Goal: Check status

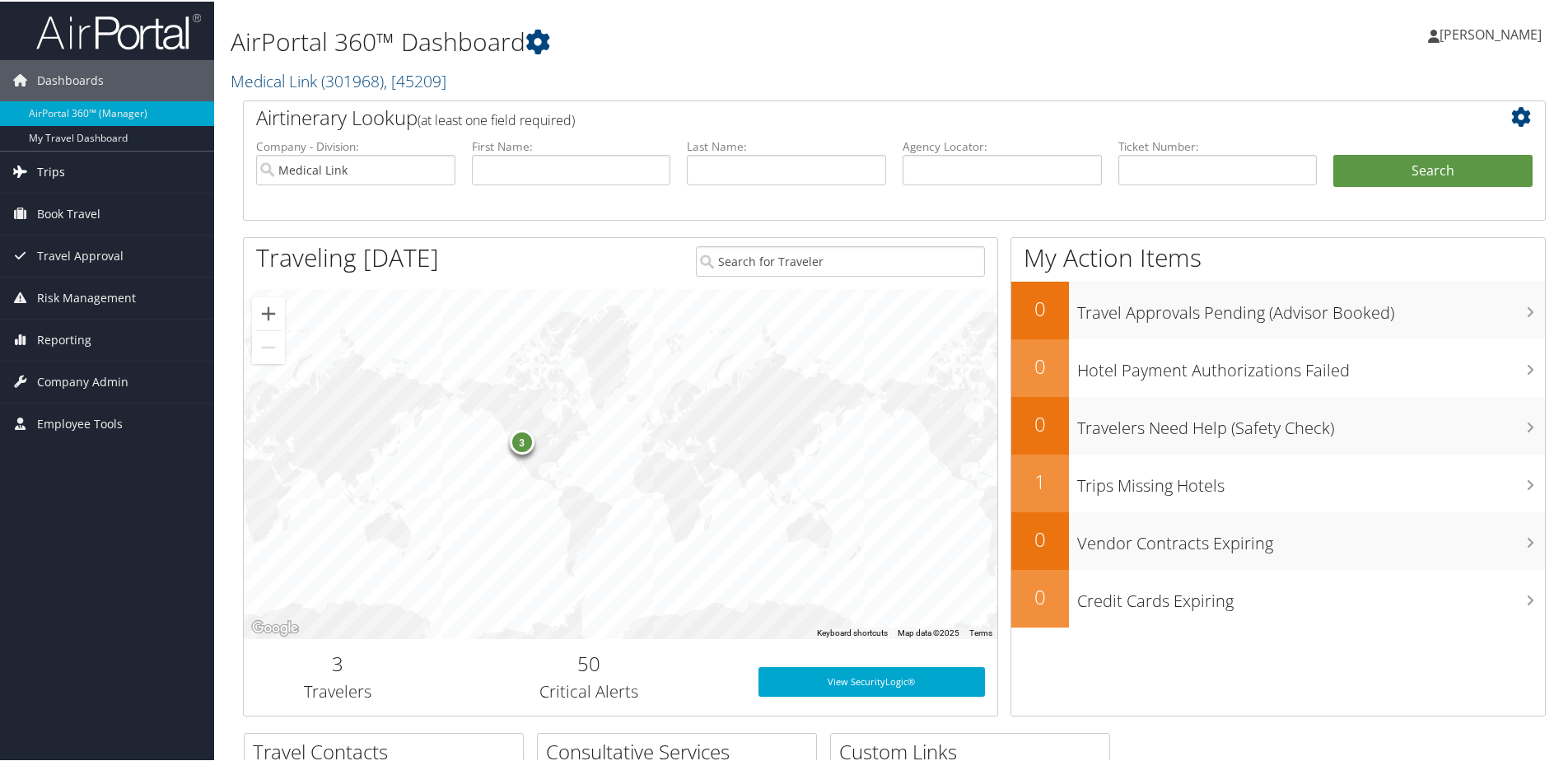
click at [75, 164] on link "Trips" at bounding box center [107, 171] width 214 height 41
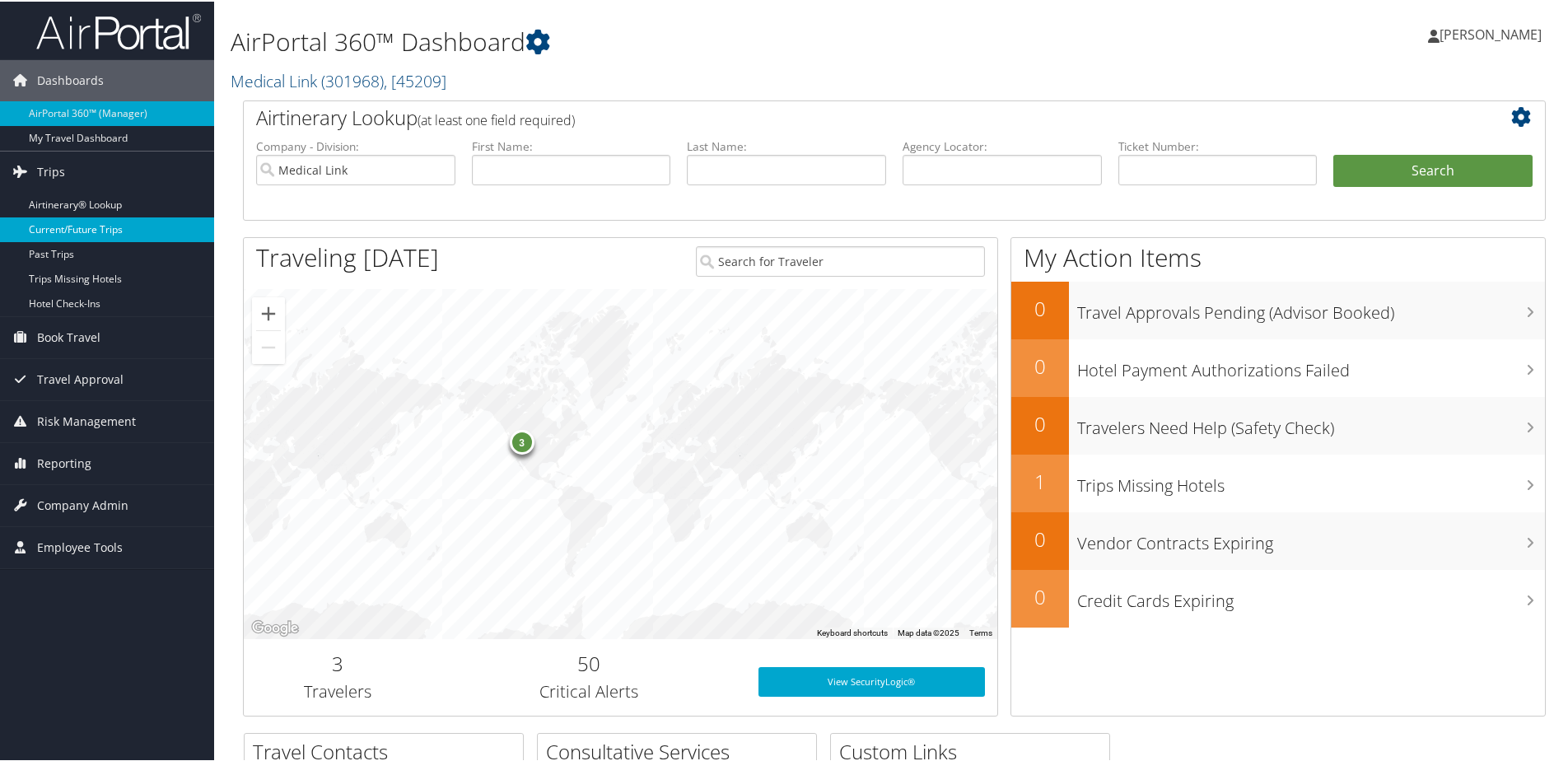
click at [69, 226] on link "Current/Future Trips" at bounding box center [107, 227] width 214 height 25
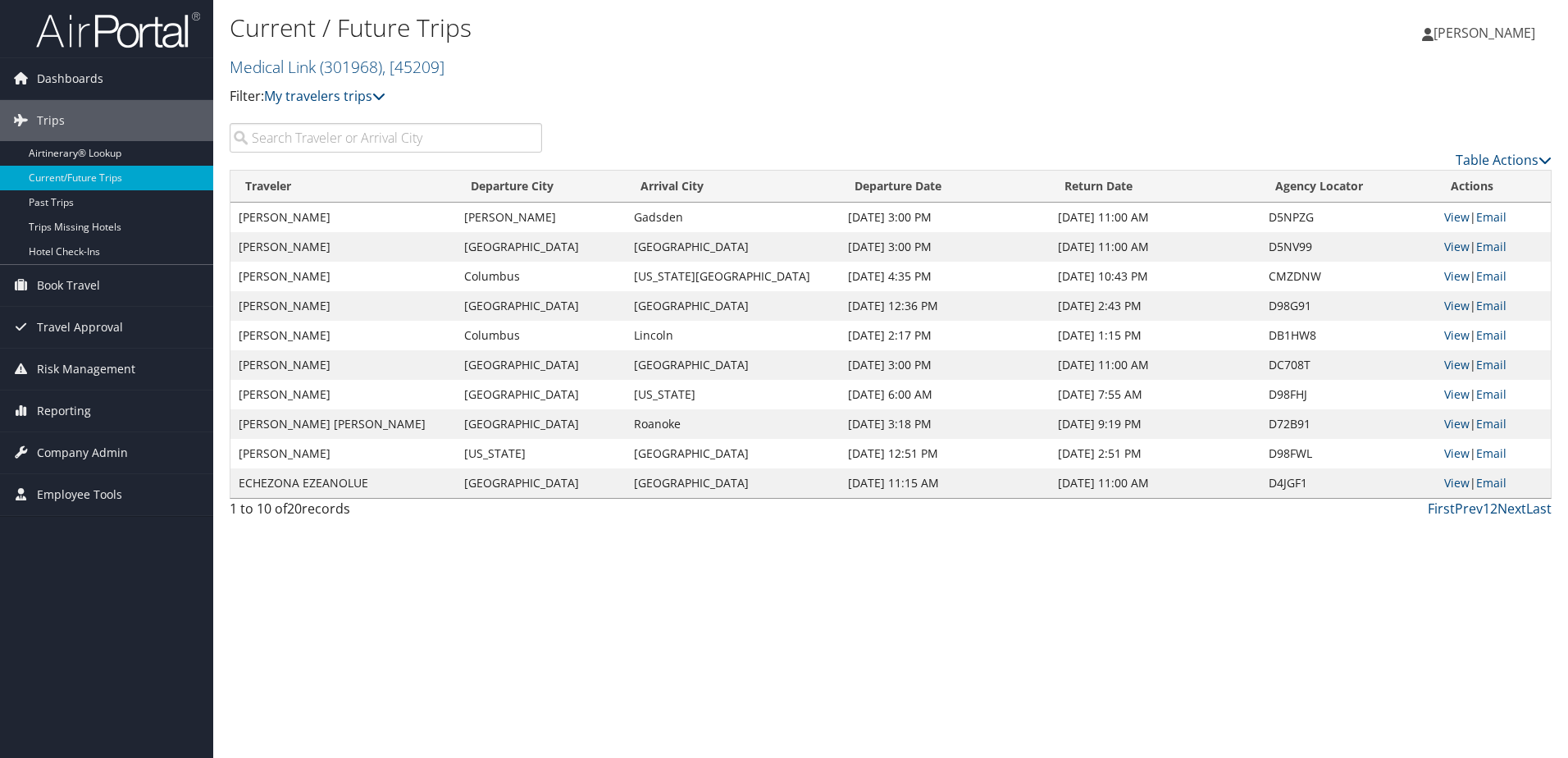
click at [324, 132] on input "search" at bounding box center [386, 138] width 312 height 29
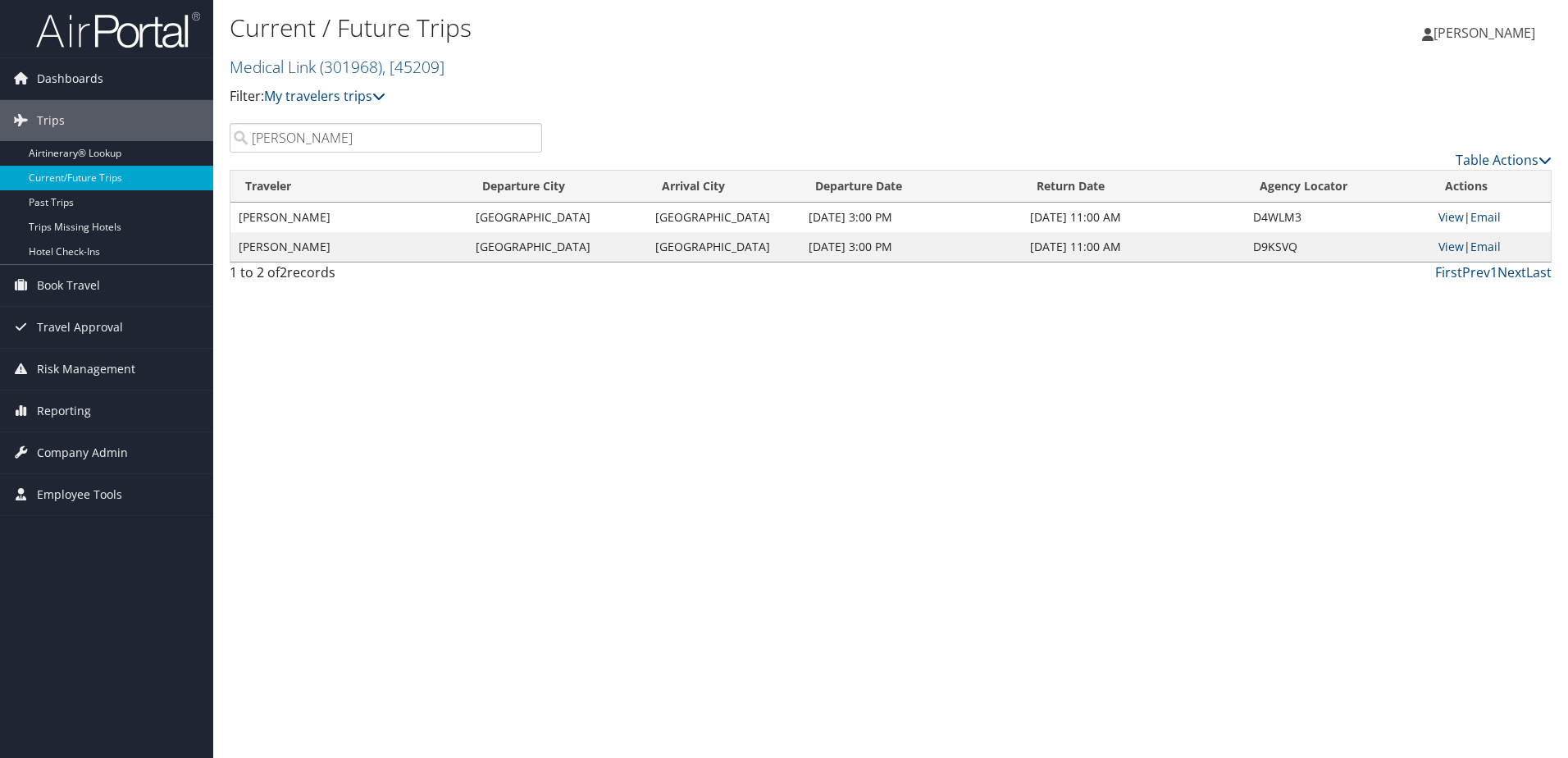
type input "[PERSON_NAME]"
click at [437, 223] on td "MARC WALKER" at bounding box center [350, 217] width 237 height 29
click at [87, 256] on link "Hotel Check-ins" at bounding box center [107, 251] width 214 height 25
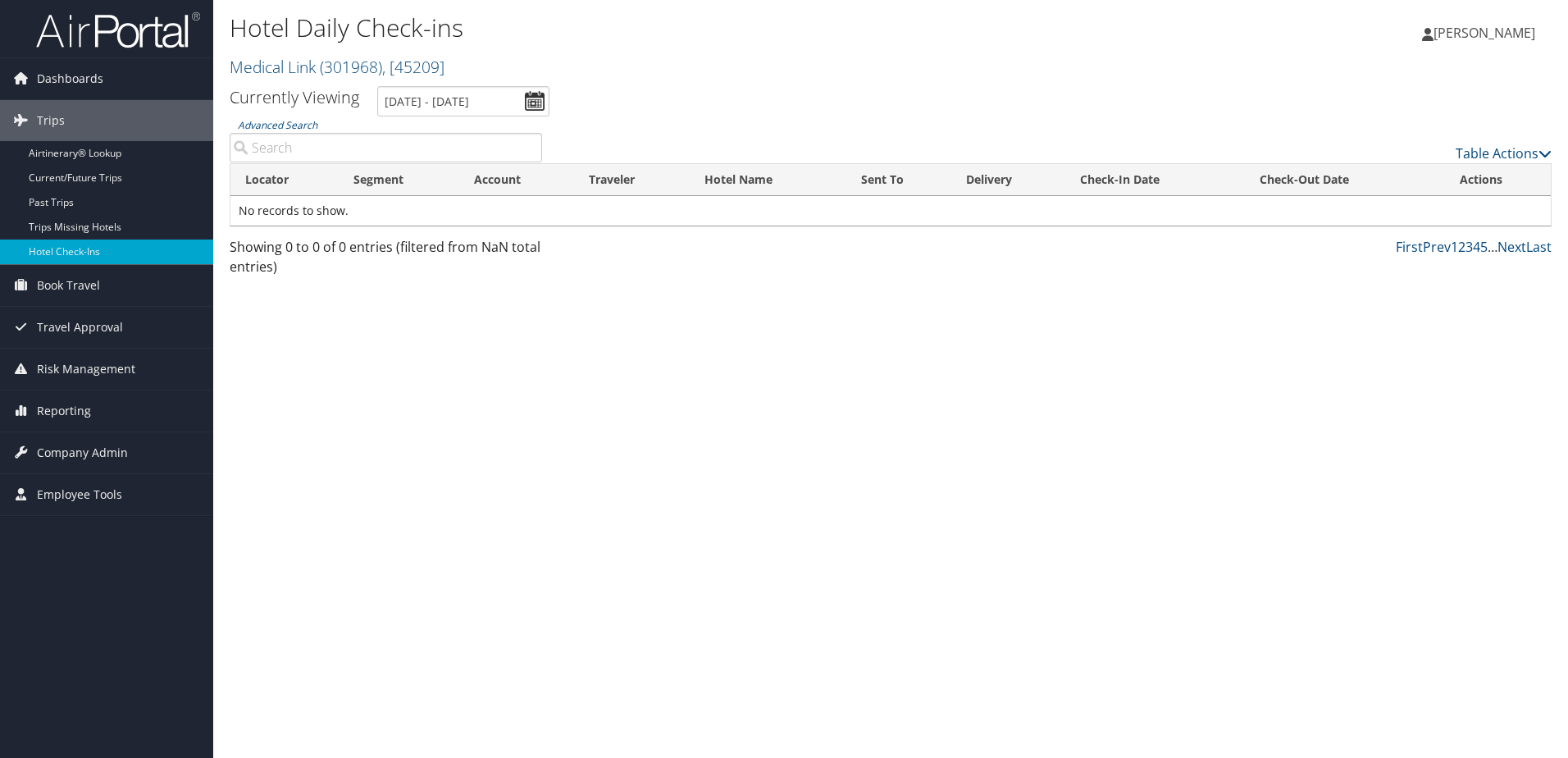
click at [375, 139] on input "Advanced Search" at bounding box center [386, 148] width 312 height 29
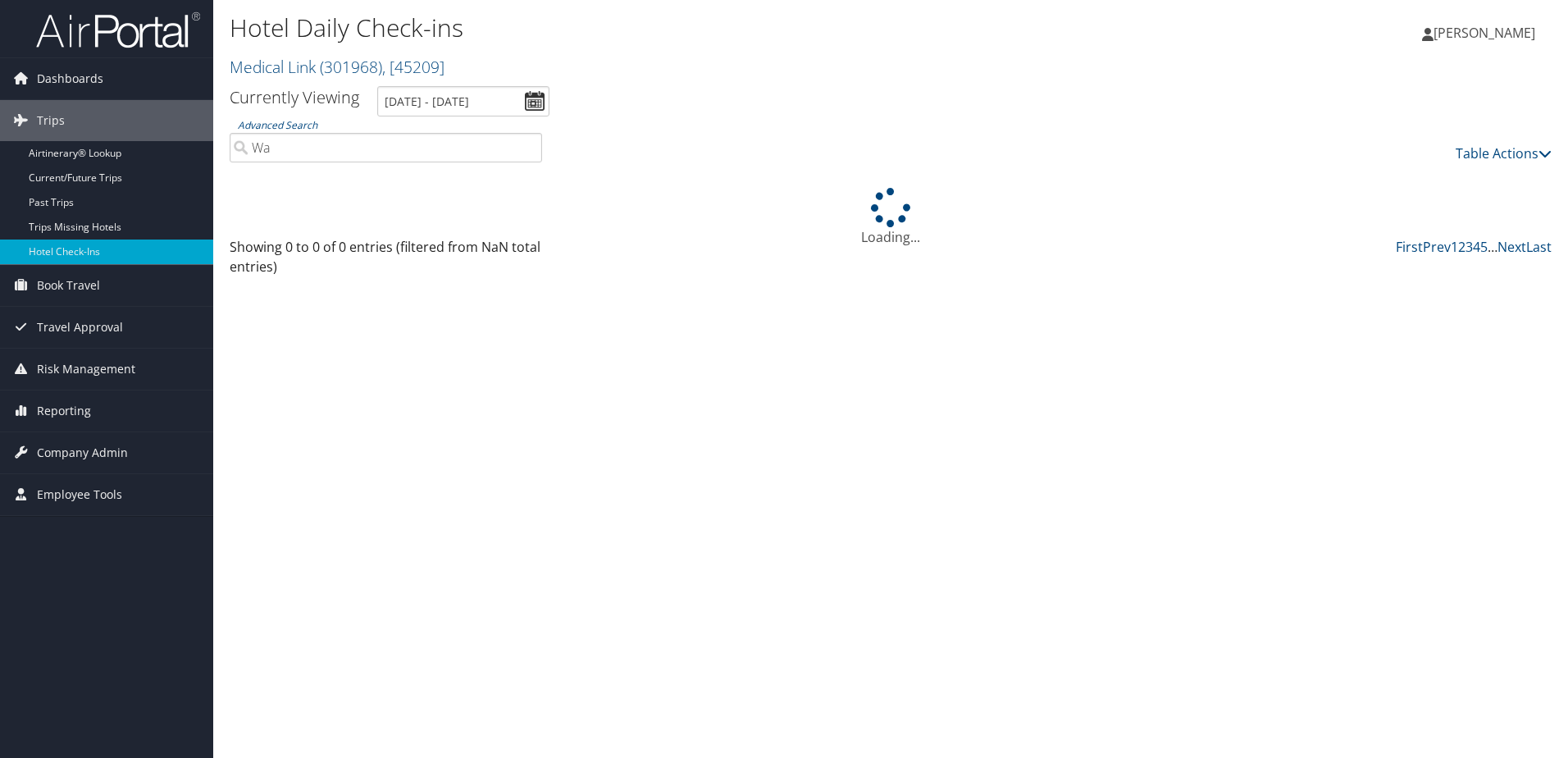
type input "W"
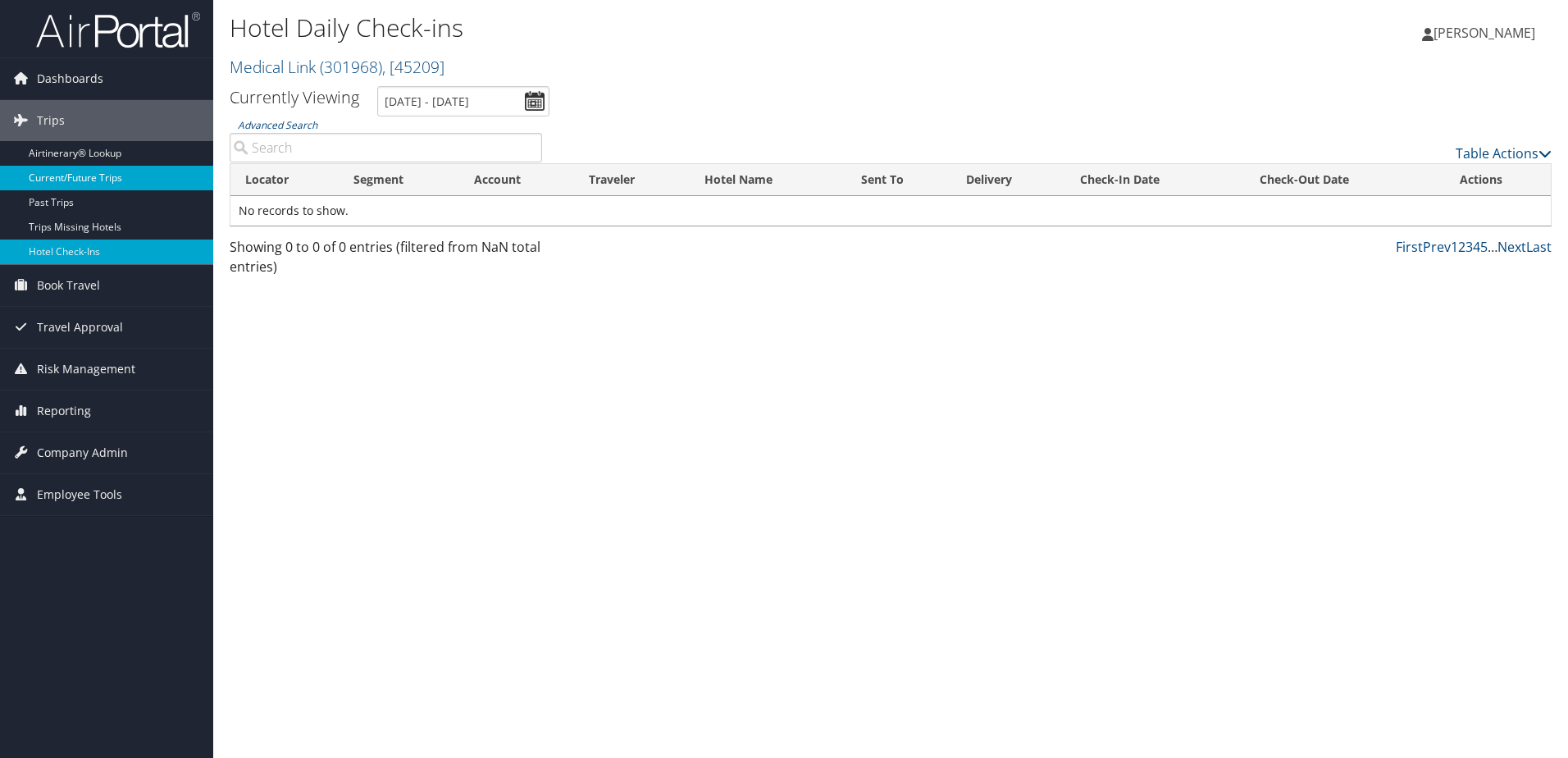
click at [51, 184] on link "Current/Future Trips" at bounding box center [107, 178] width 214 height 25
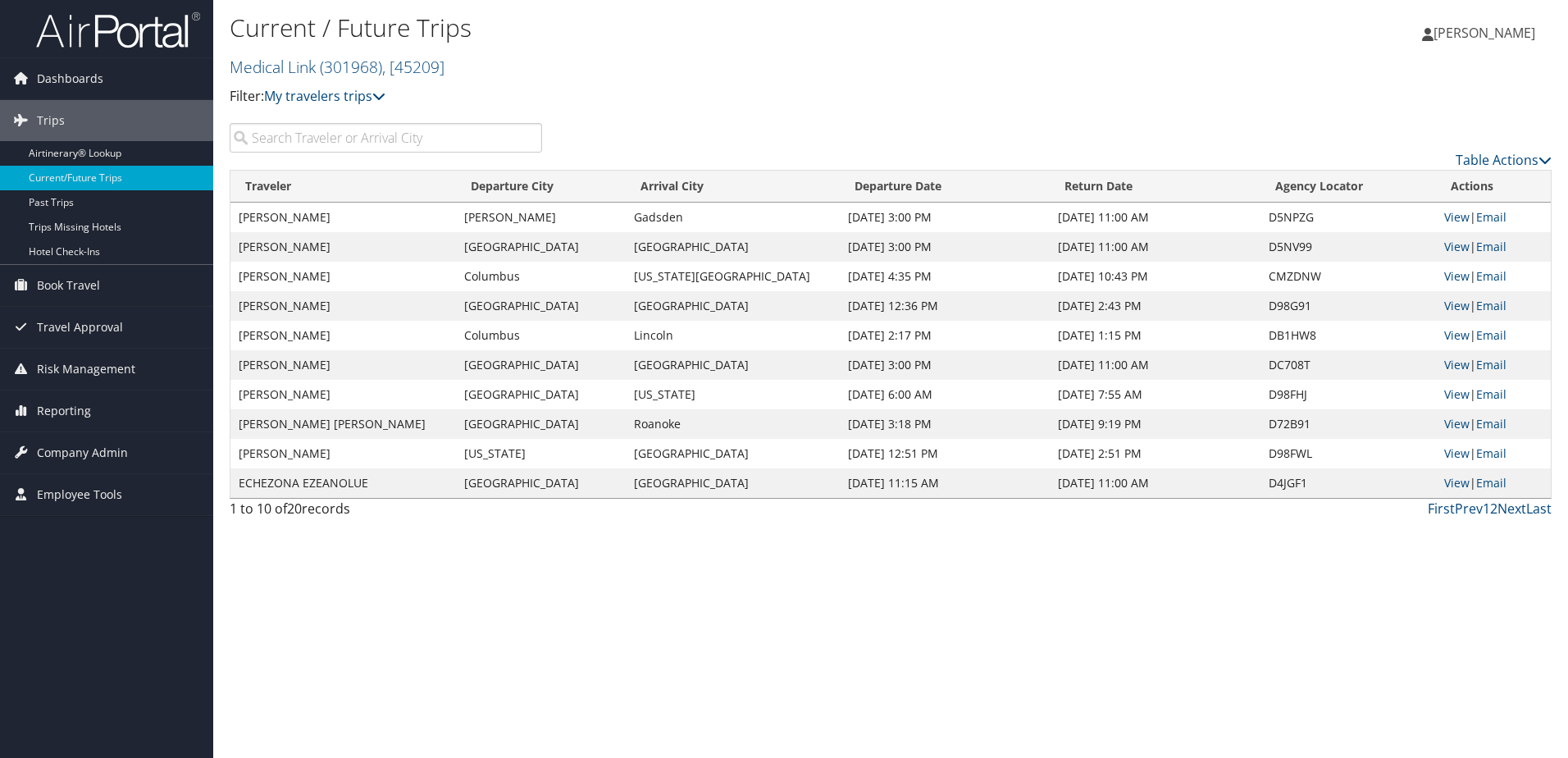
click at [265, 139] on input "search" at bounding box center [386, 138] width 312 height 29
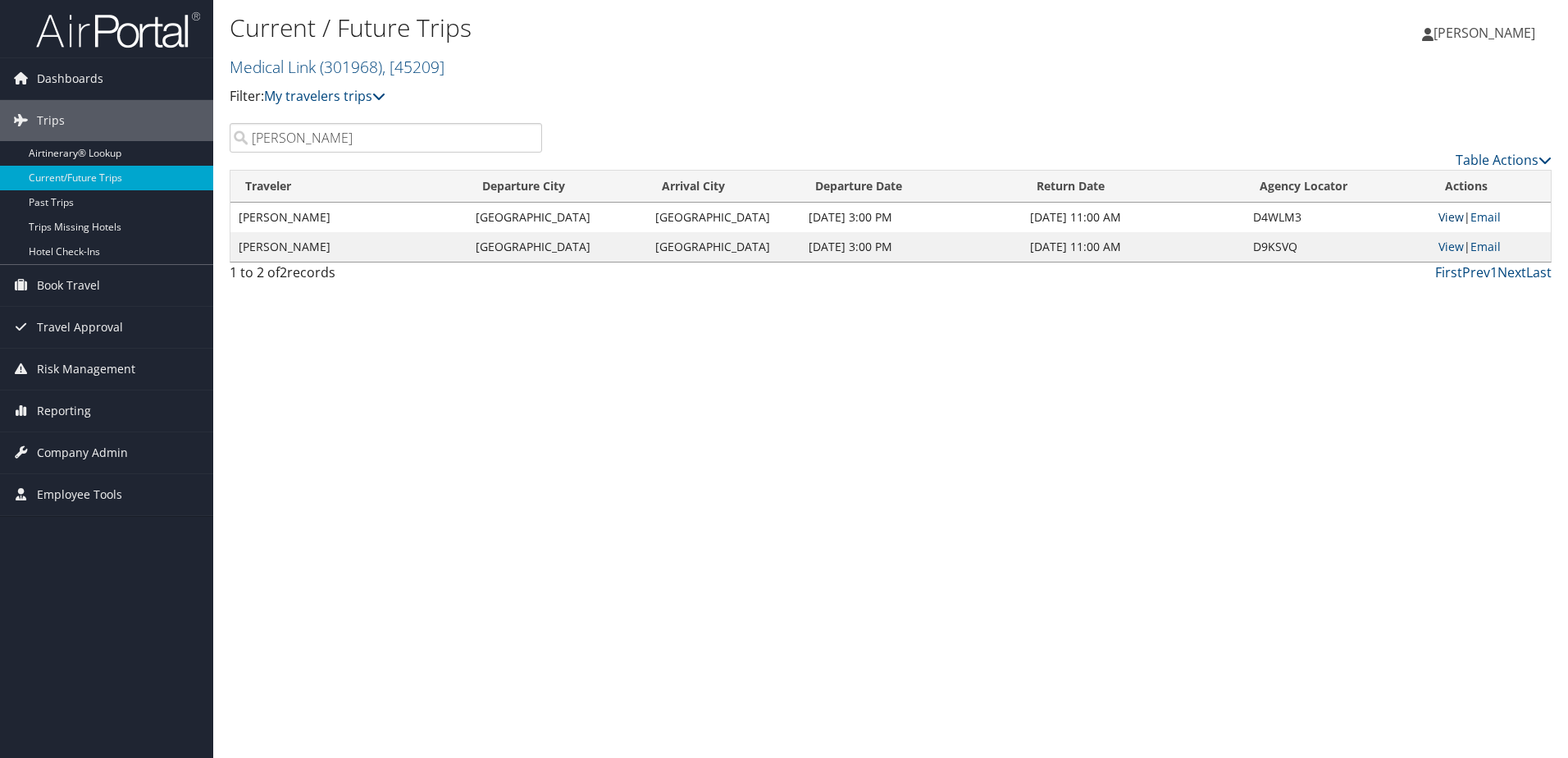
type input "[PERSON_NAME]"
click at [1444, 216] on link "View" at bounding box center [1451, 216] width 26 height 16
click at [1450, 248] on link "View" at bounding box center [1451, 247] width 26 height 16
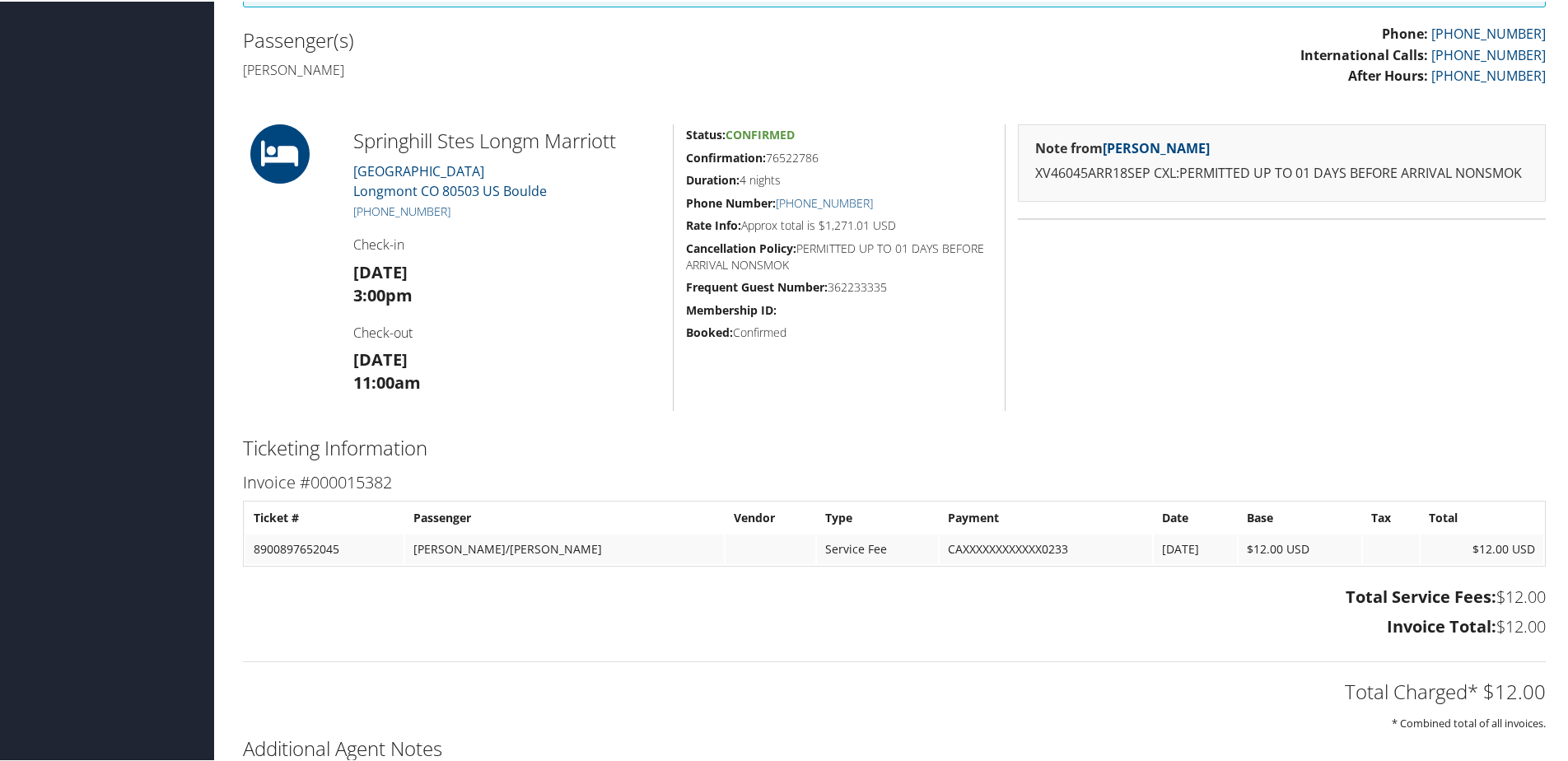
scroll to position [412, 0]
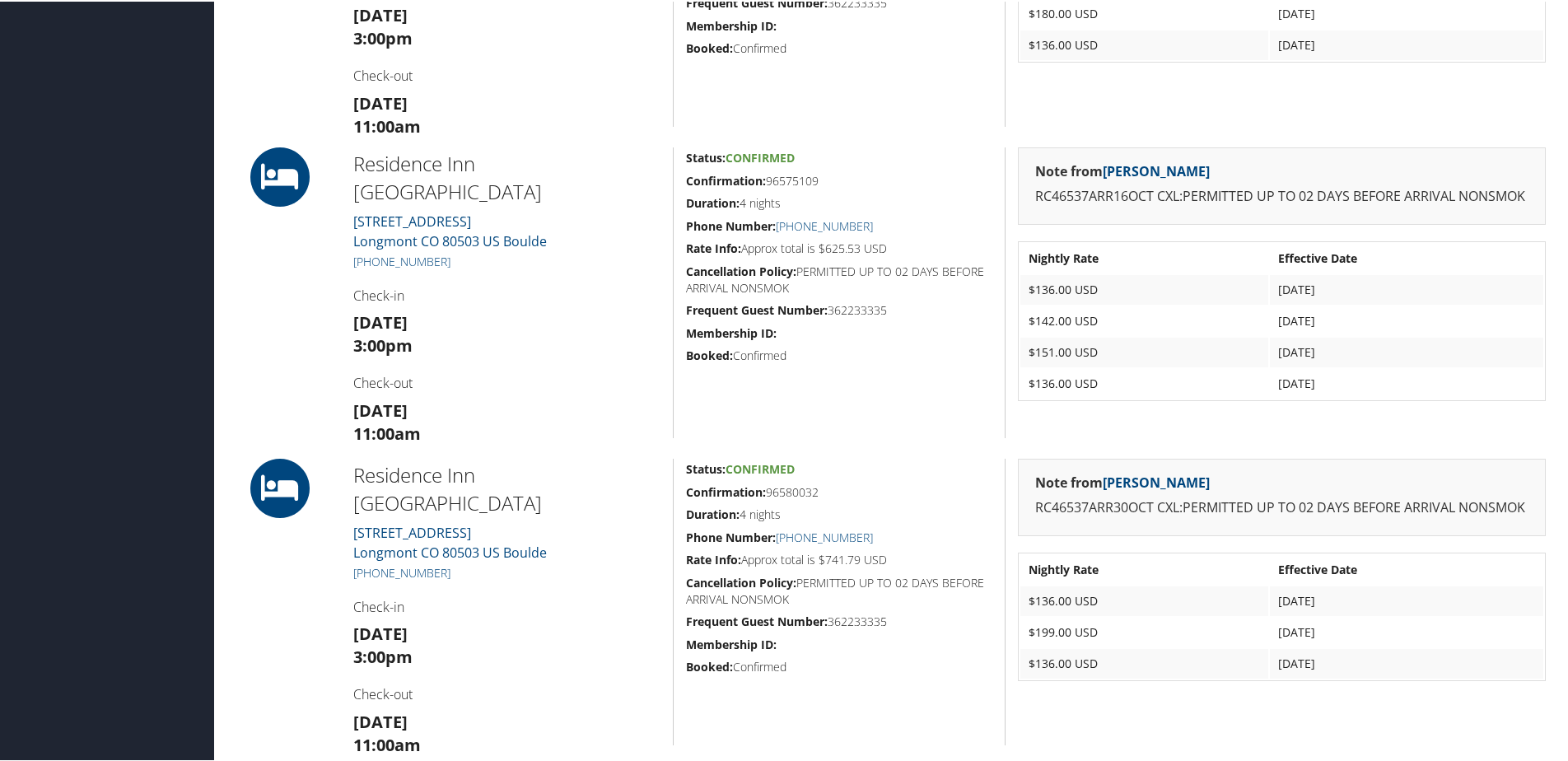
scroll to position [494, 0]
